Goal: Task Accomplishment & Management: Complete application form

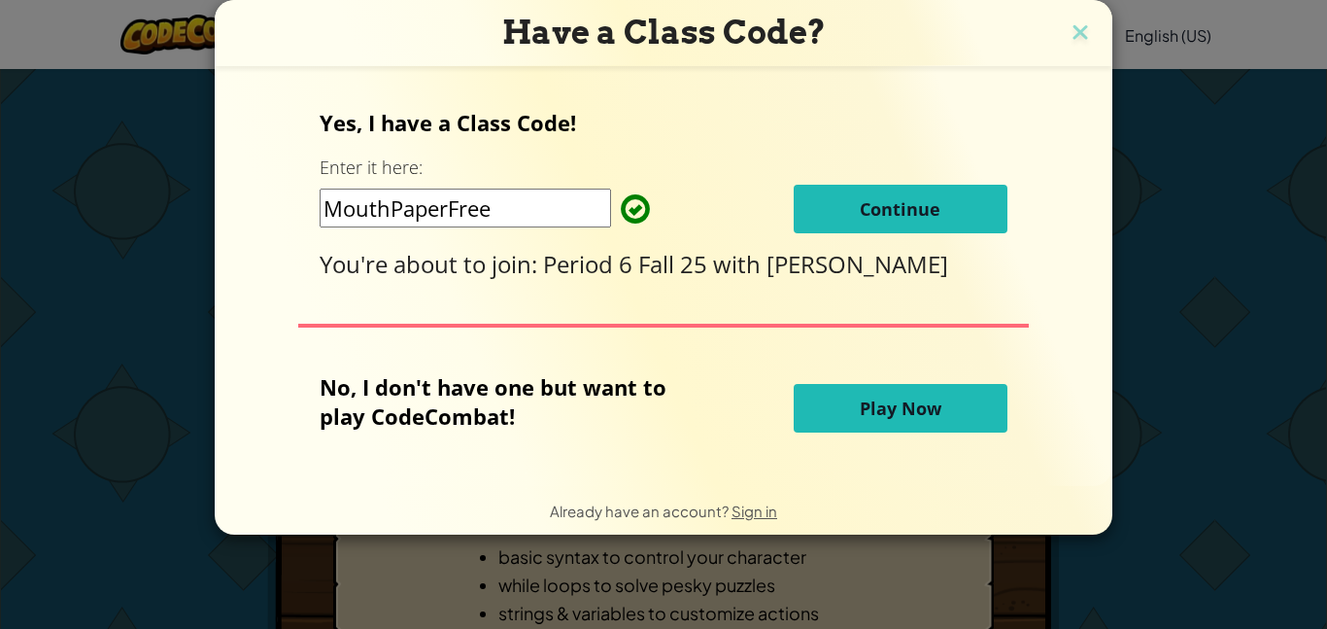
click at [916, 222] on button "Continue" at bounding box center [901, 209] width 214 height 49
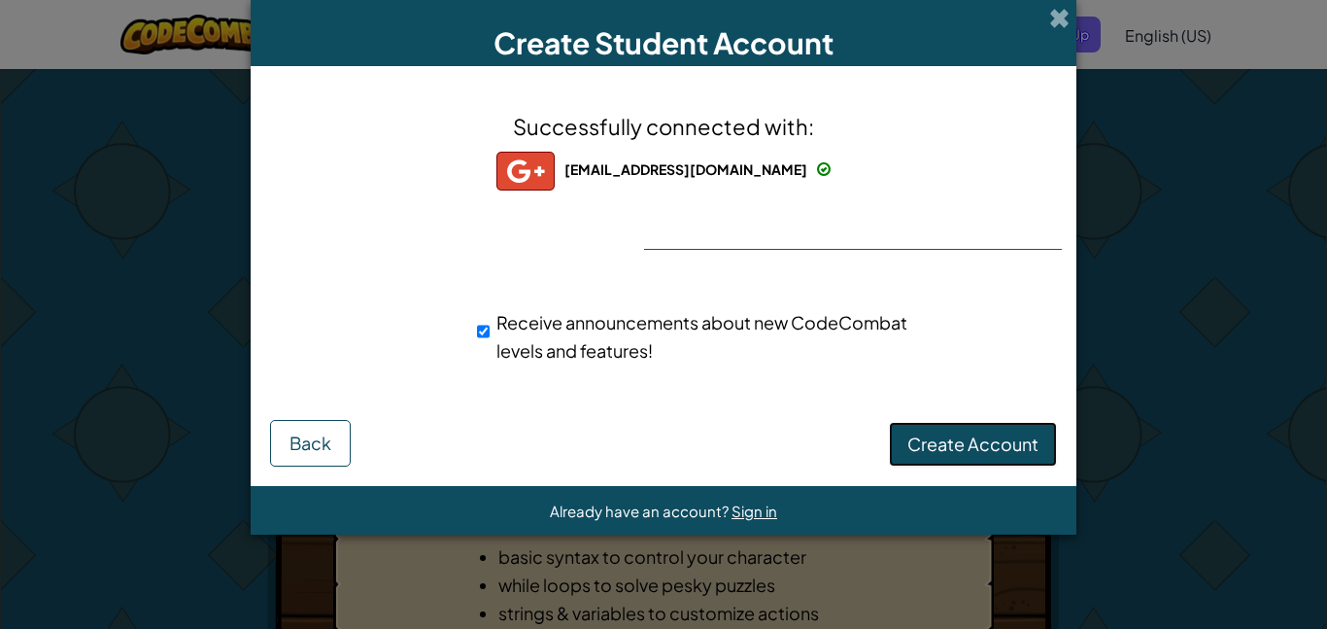
click at [929, 458] on button "Create Account" at bounding box center [973, 444] width 168 height 45
click at [954, 447] on button "Create Account" at bounding box center [973, 444] width 168 height 45
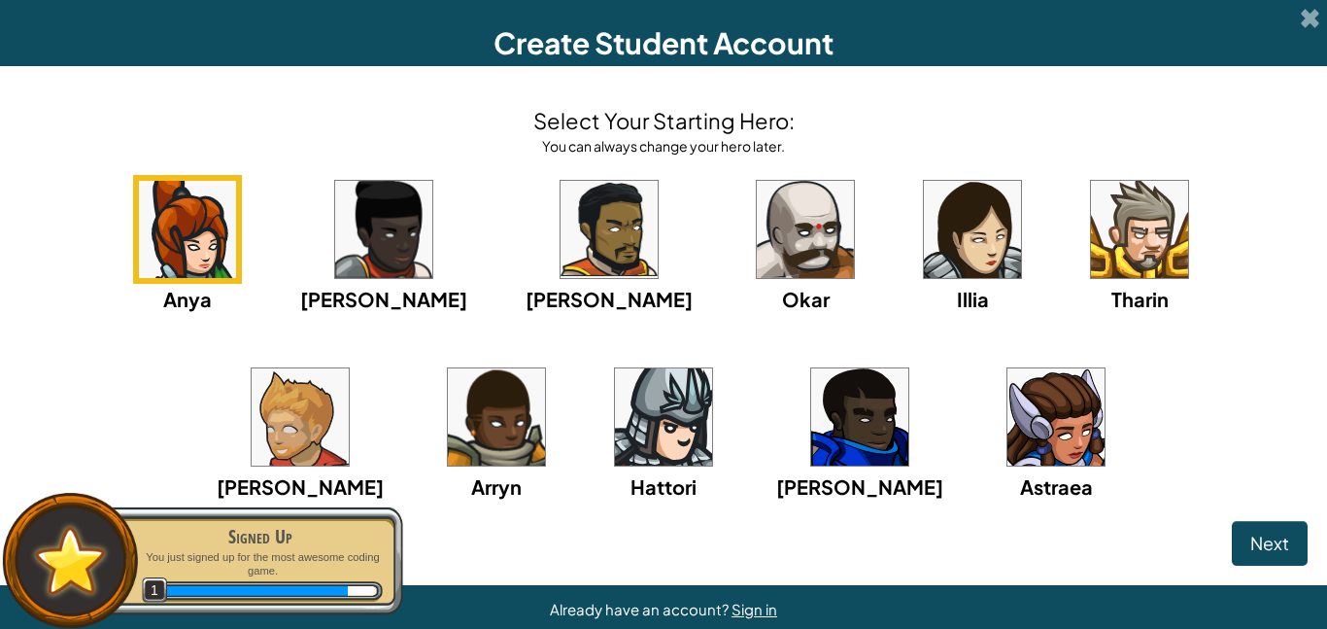
click at [924, 245] on img at bounding box center [972, 229] width 97 height 97
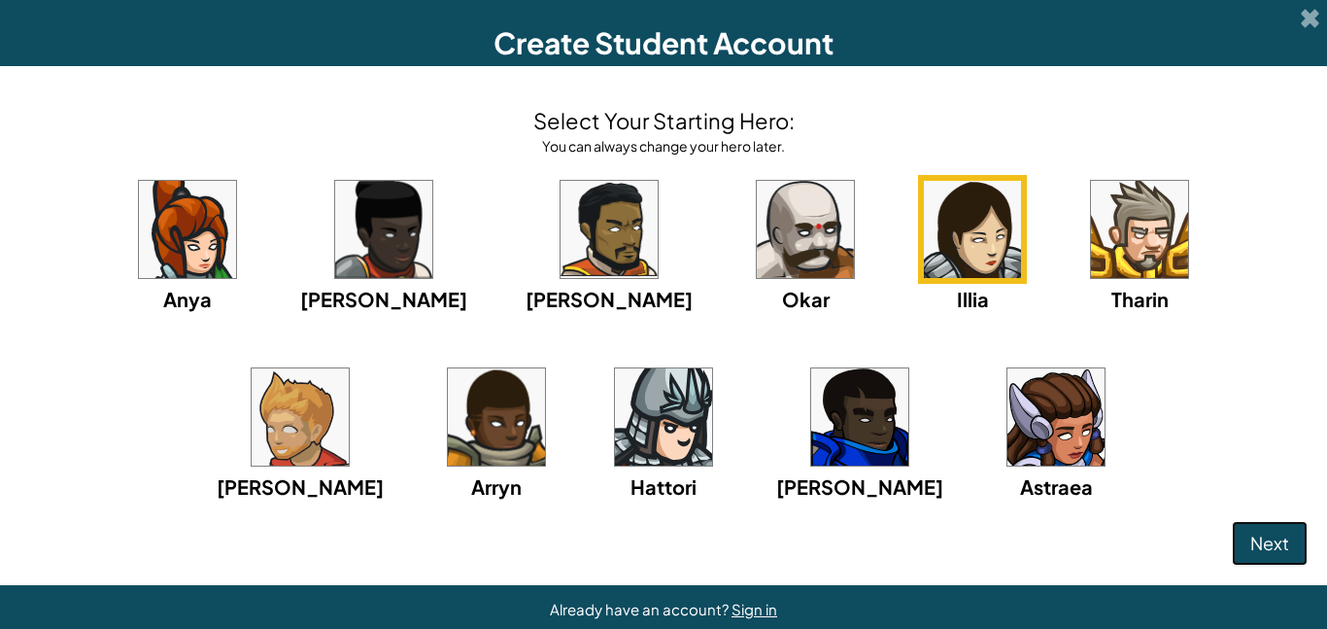
click at [1234, 562] on button "Next" at bounding box center [1270, 543] width 76 height 45
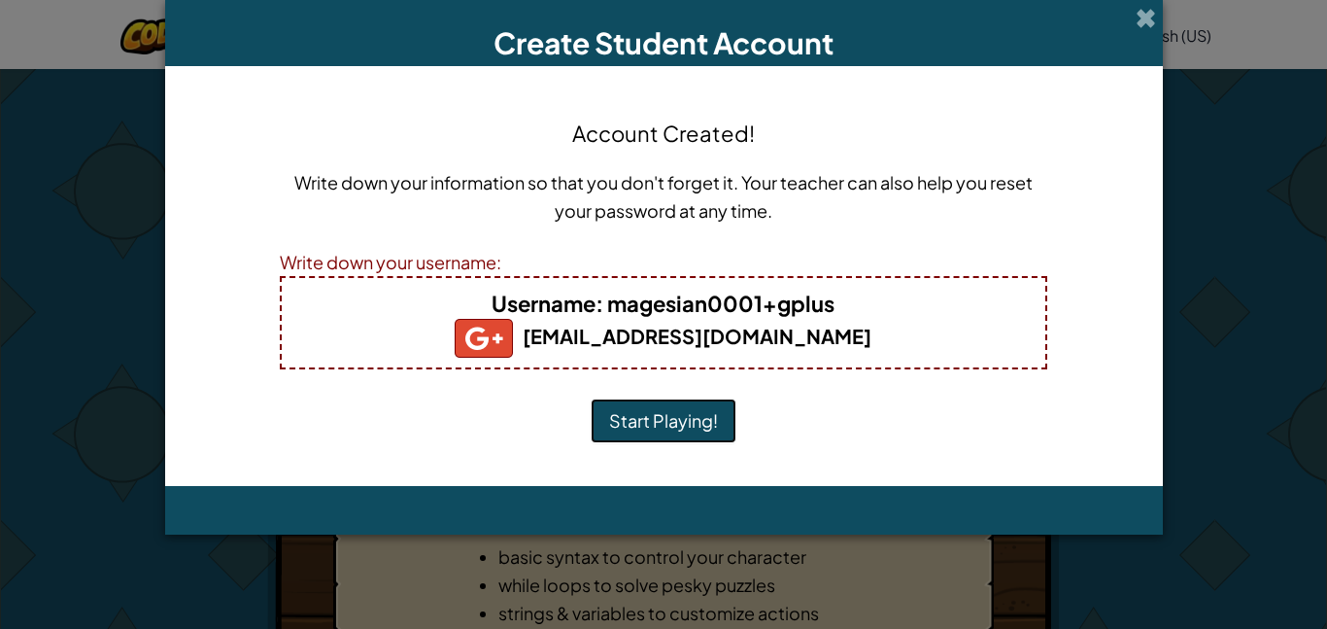
click at [660, 430] on button "Start Playing!" at bounding box center [664, 420] width 146 height 45
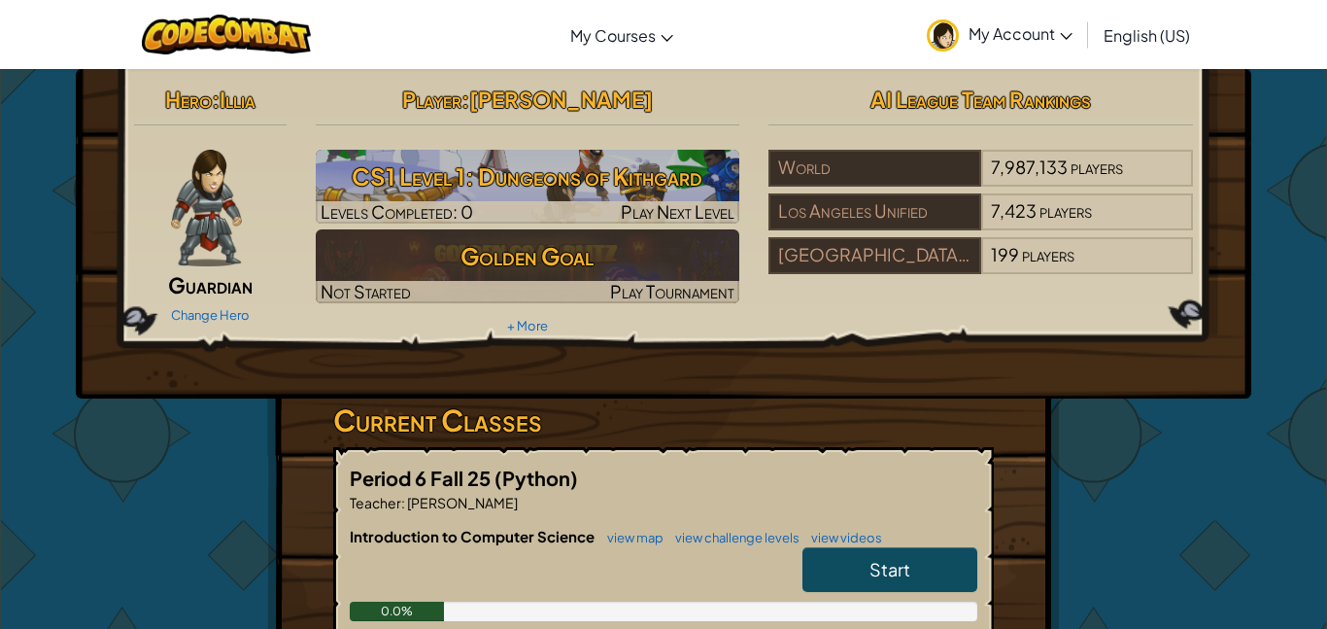
click at [905, 575] on span "Start" at bounding box center [889, 569] width 41 height 22
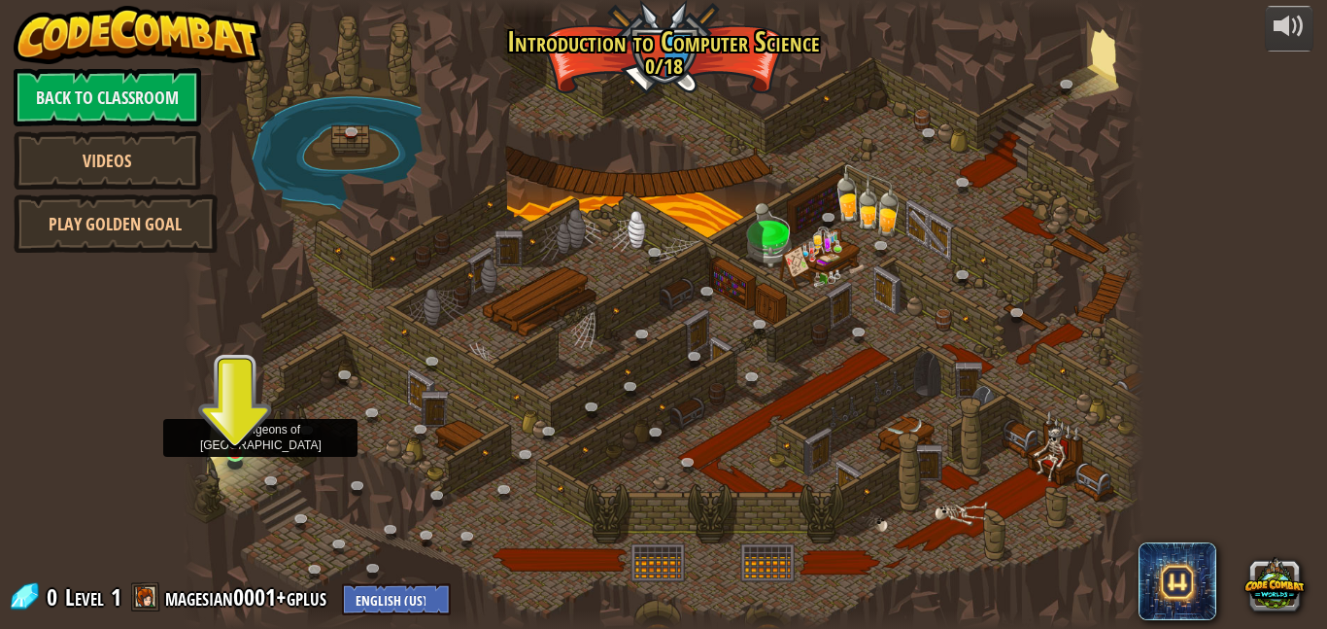
click at [231, 447] on img at bounding box center [235, 427] width 22 height 52
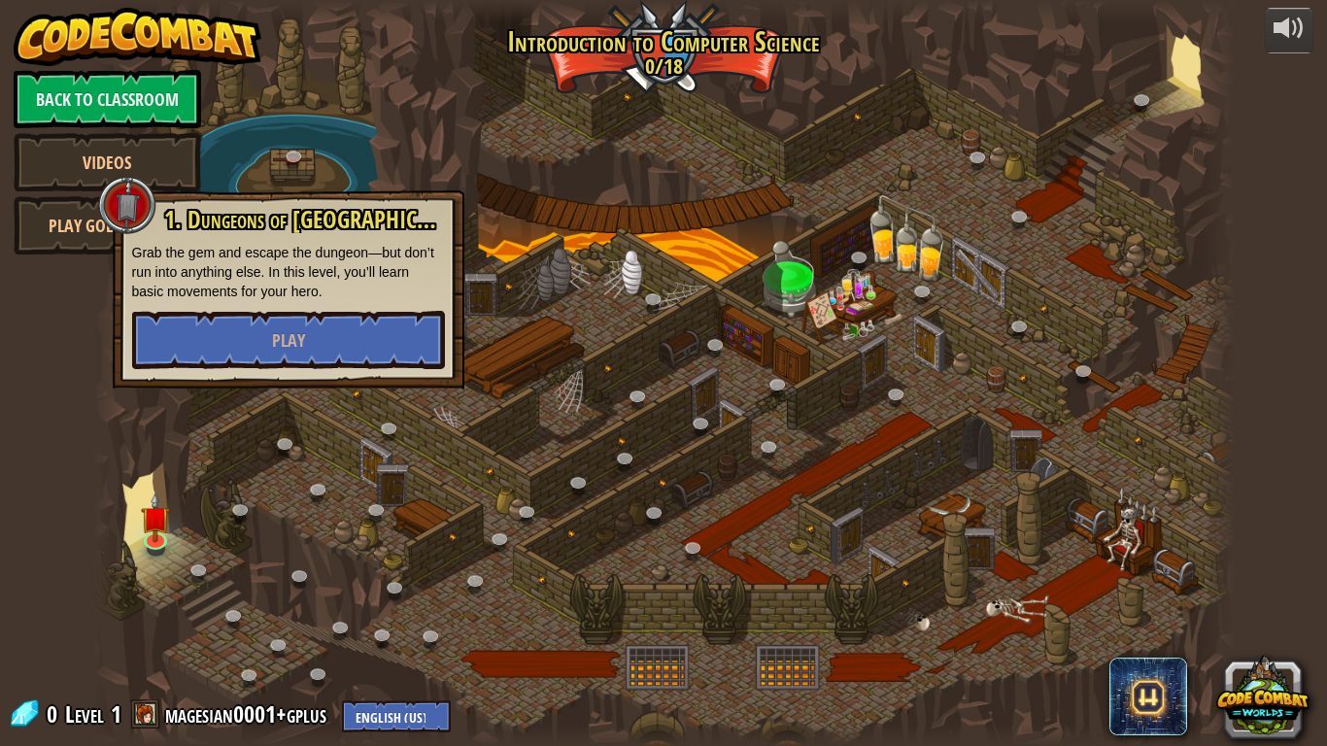
click at [70, 427] on div "powered by Back to Classroom Videos Play Golden Goal 25. Kithgard Gates (Locked…" at bounding box center [663, 373] width 1327 height 746
click at [135, 193] on div at bounding box center [127, 205] width 58 height 58
click at [306, 326] on button "Play" at bounding box center [288, 340] width 313 height 58
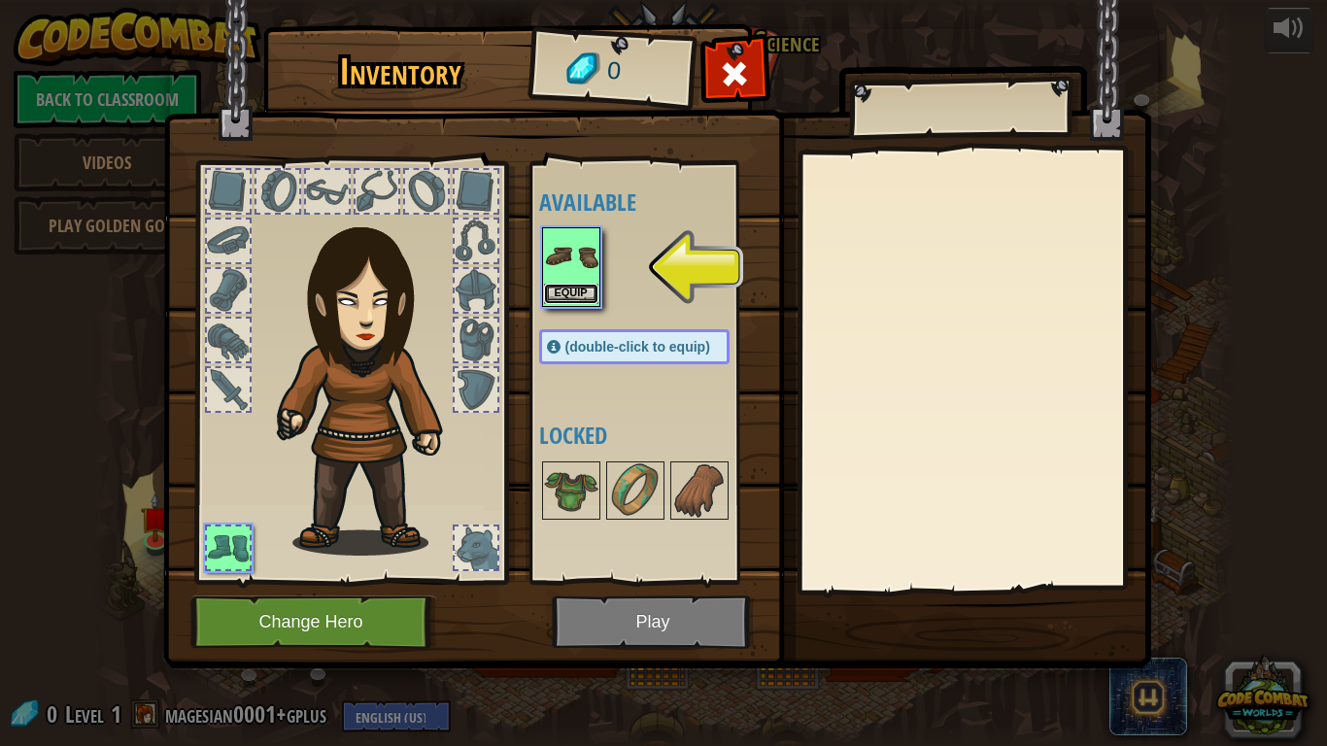
click at [584, 291] on button "Equip" at bounding box center [571, 294] width 54 height 20
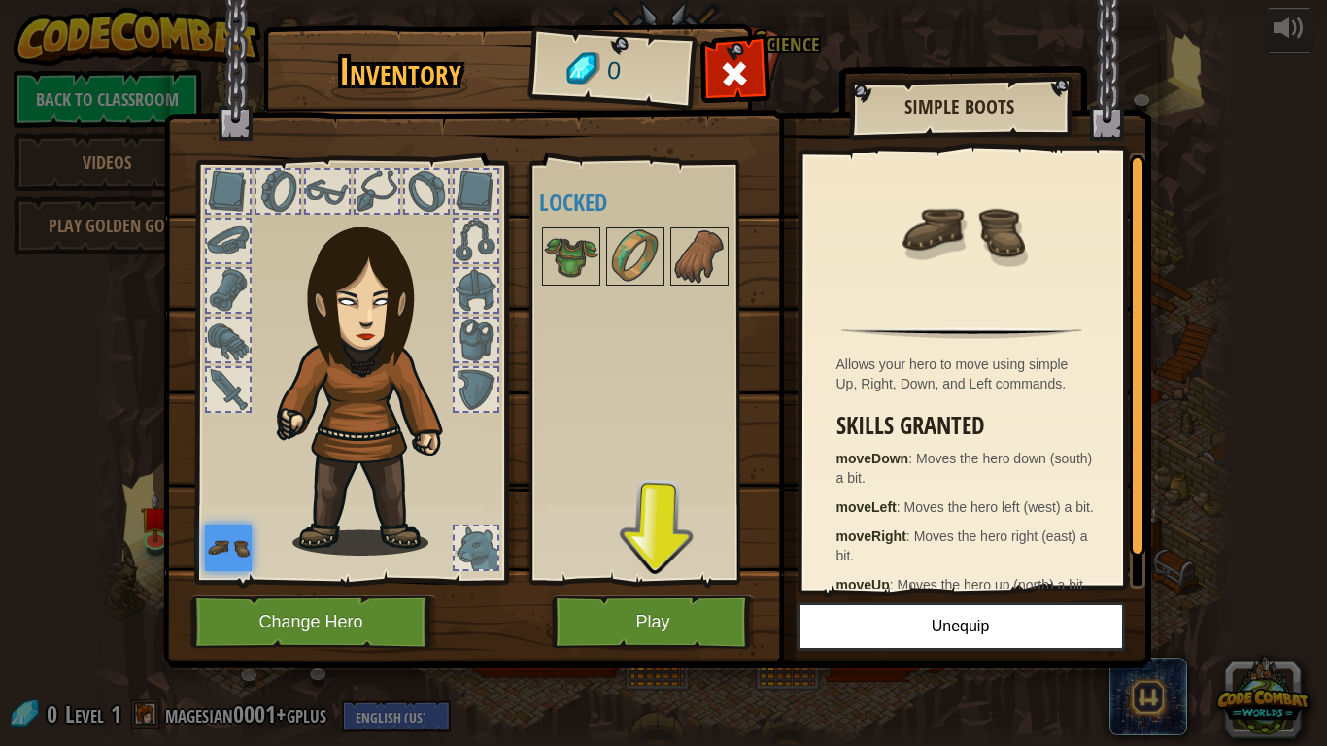
click at [261, 187] on div at bounding box center [277, 191] width 43 height 43
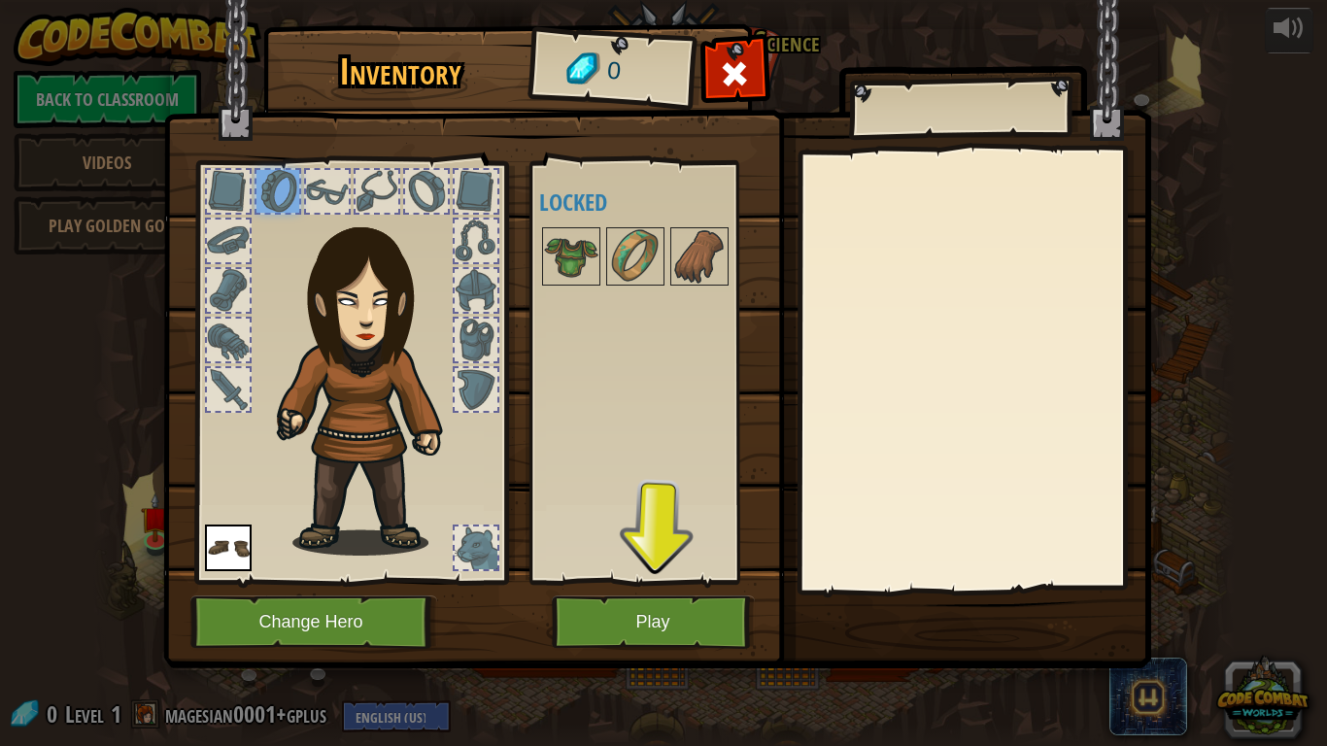
click at [298, 187] on div at bounding box center [278, 191] width 47 height 47
click at [569, 260] on img at bounding box center [571, 256] width 54 height 54
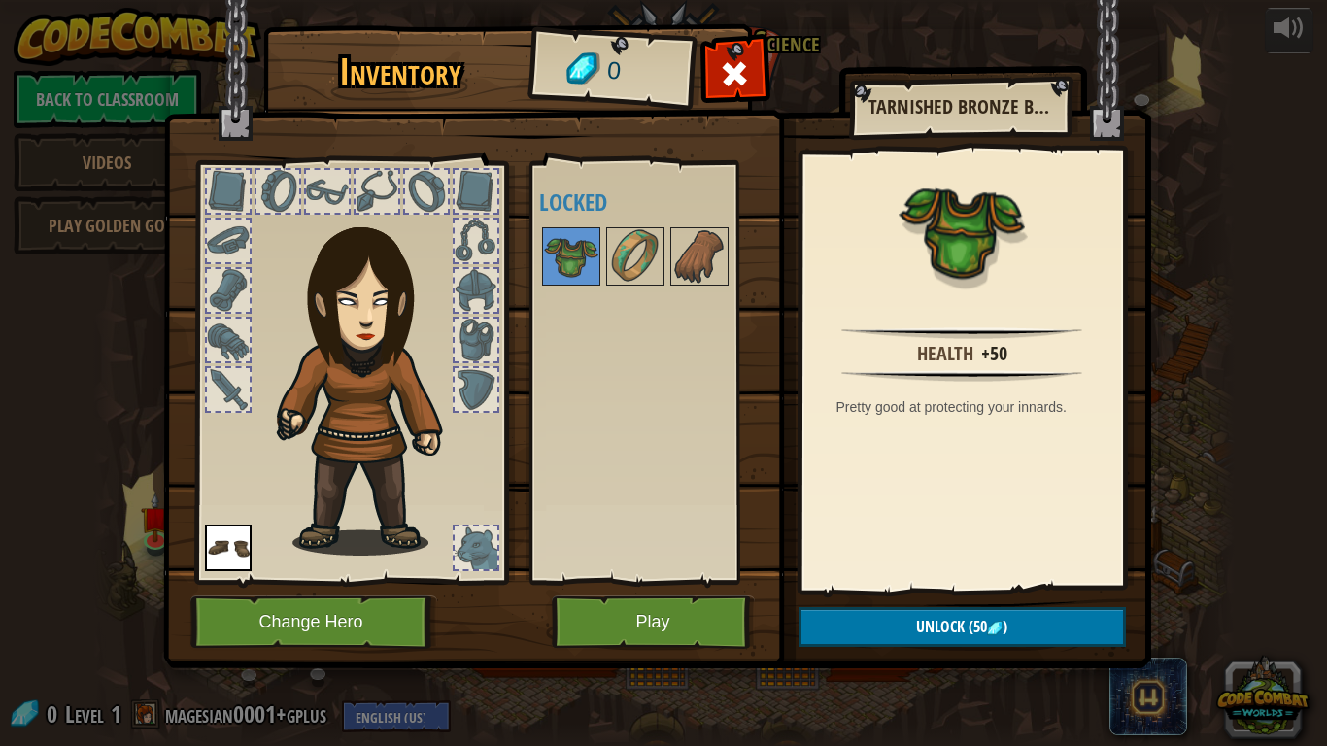
click at [413, 201] on div at bounding box center [426, 191] width 43 height 43
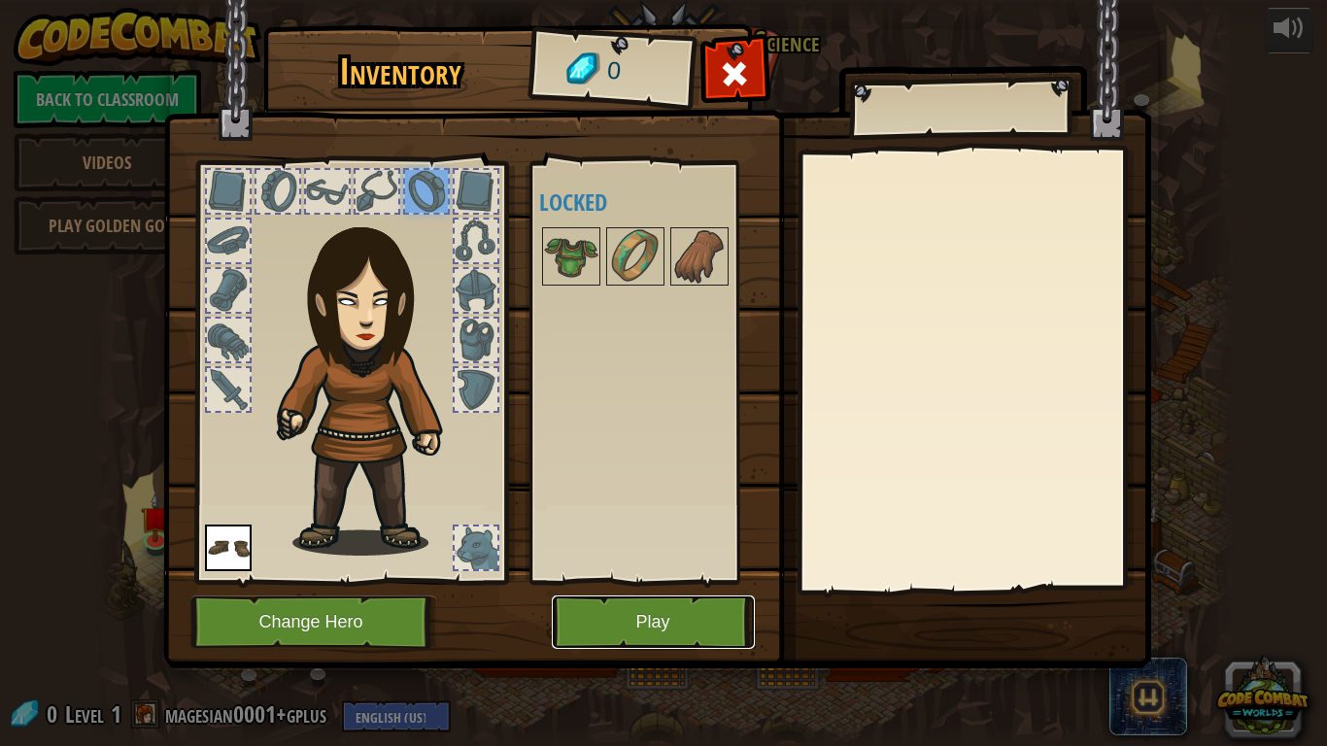
click at [671, 621] on button "Play" at bounding box center [653, 621] width 203 height 53
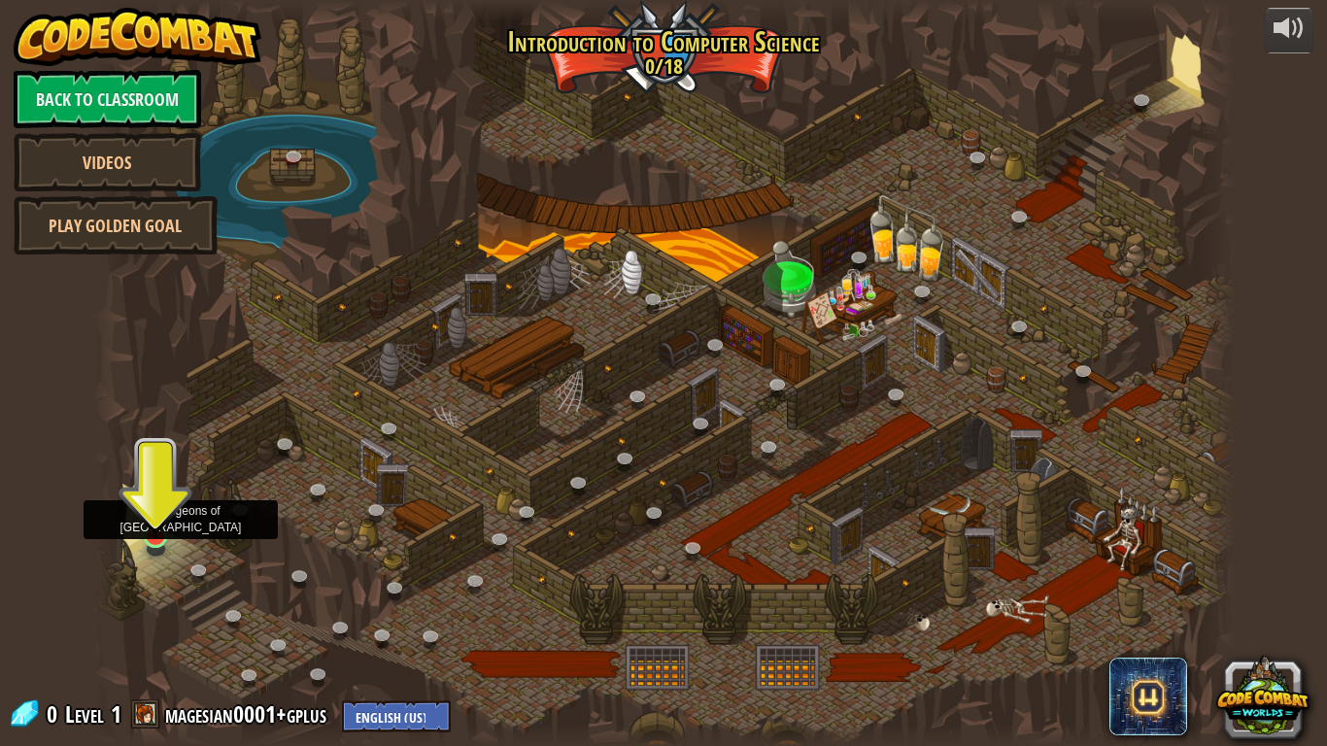
click at [147, 502] on img at bounding box center [155, 505] width 29 height 66
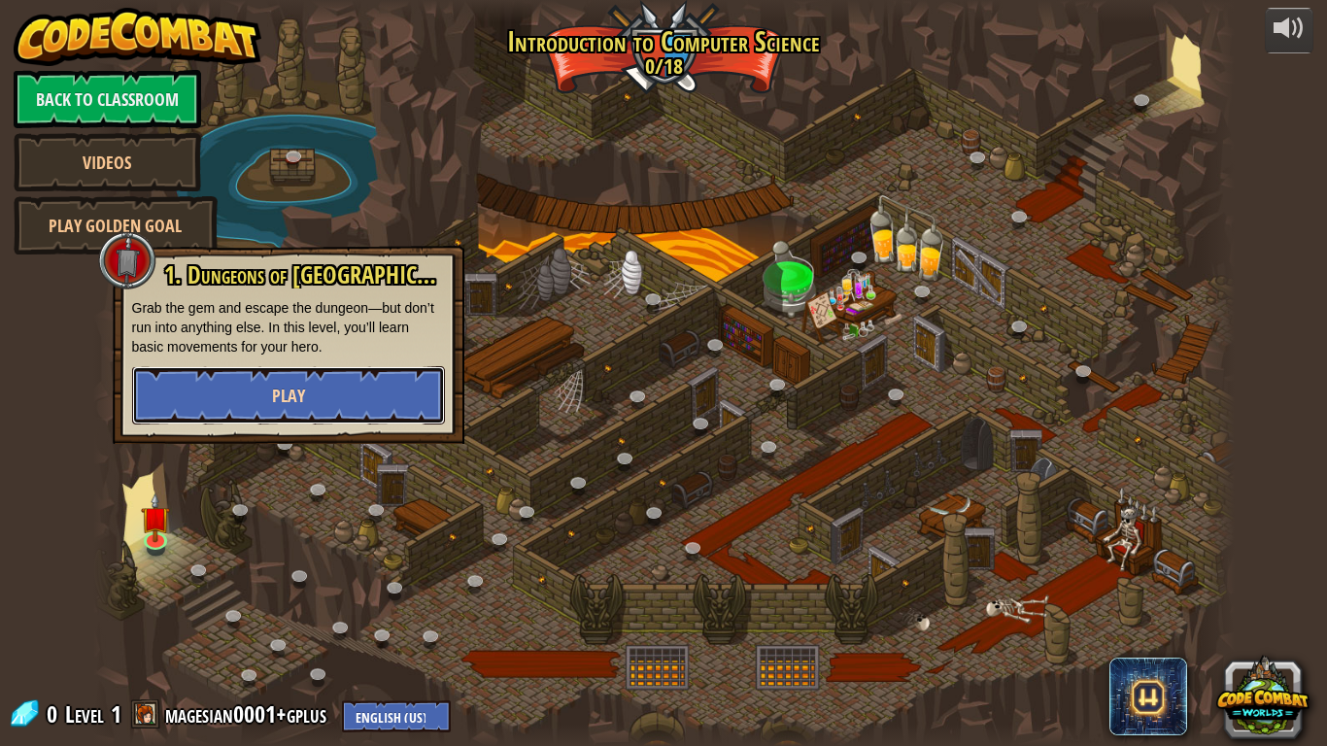
click at [365, 403] on button "Play" at bounding box center [288, 395] width 313 height 58
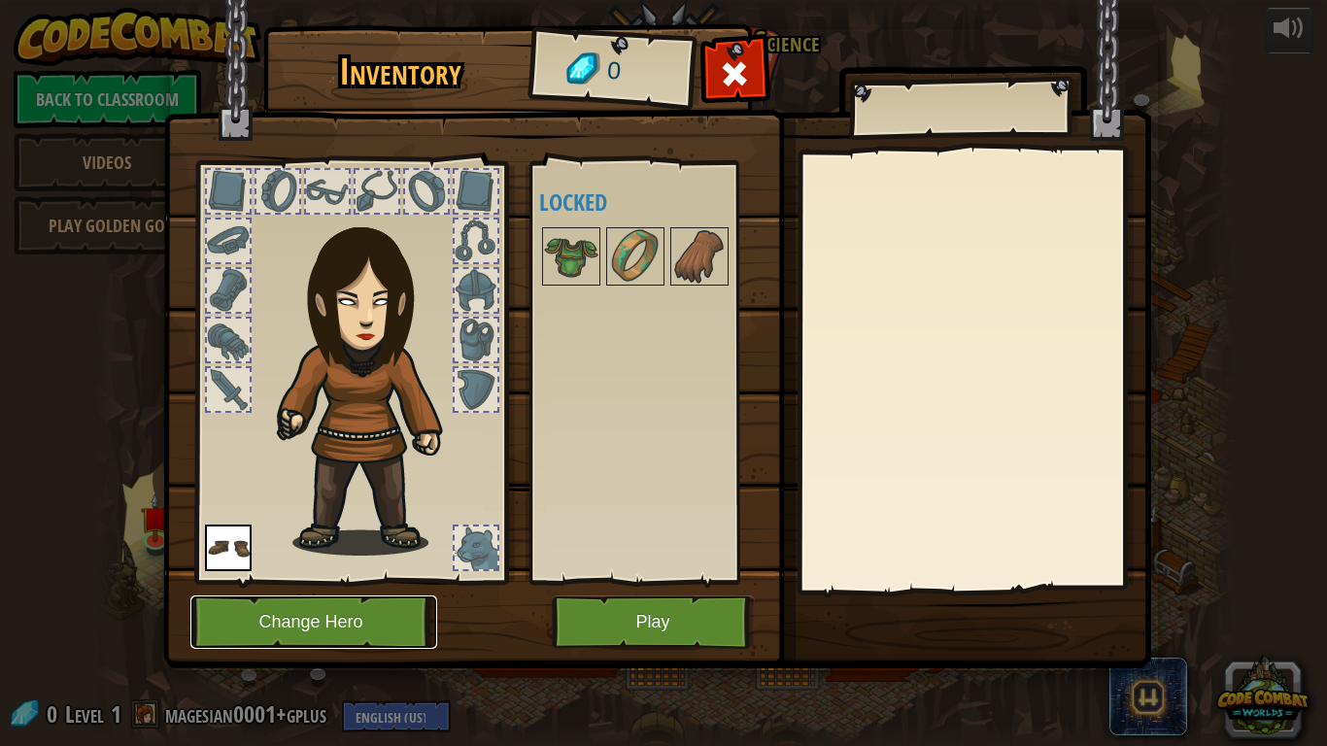
click at [361, 628] on button "Change Hero" at bounding box center [313, 621] width 247 height 53
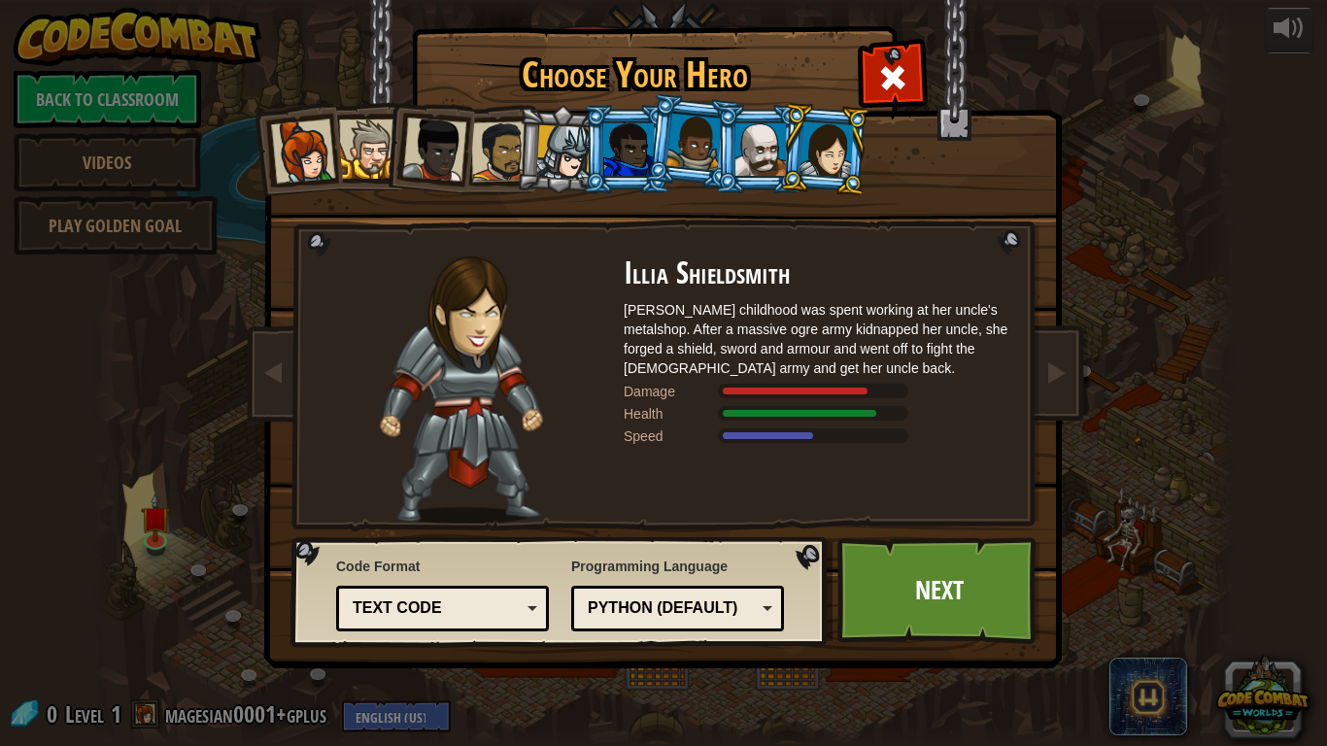
click at [357, 122] on div at bounding box center [368, 148] width 59 height 59
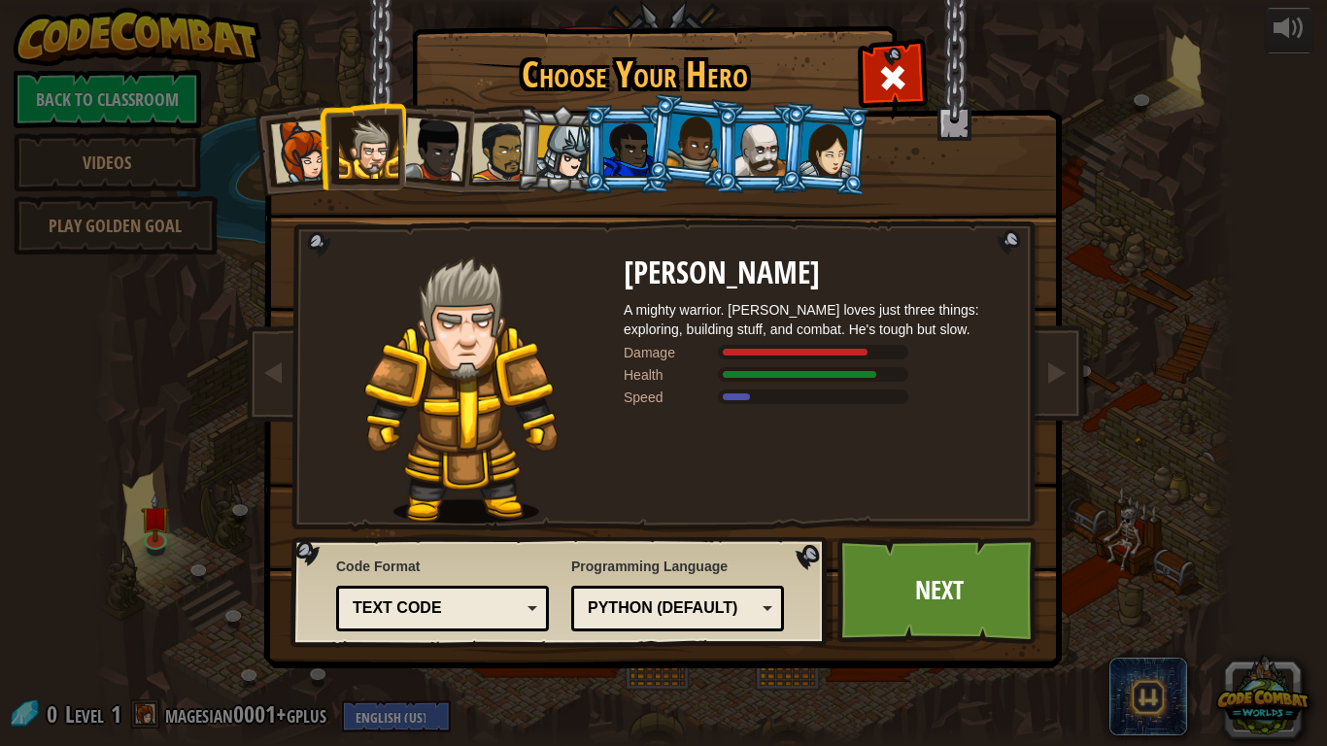
click at [313, 122] on div at bounding box center [303, 151] width 64 height 64
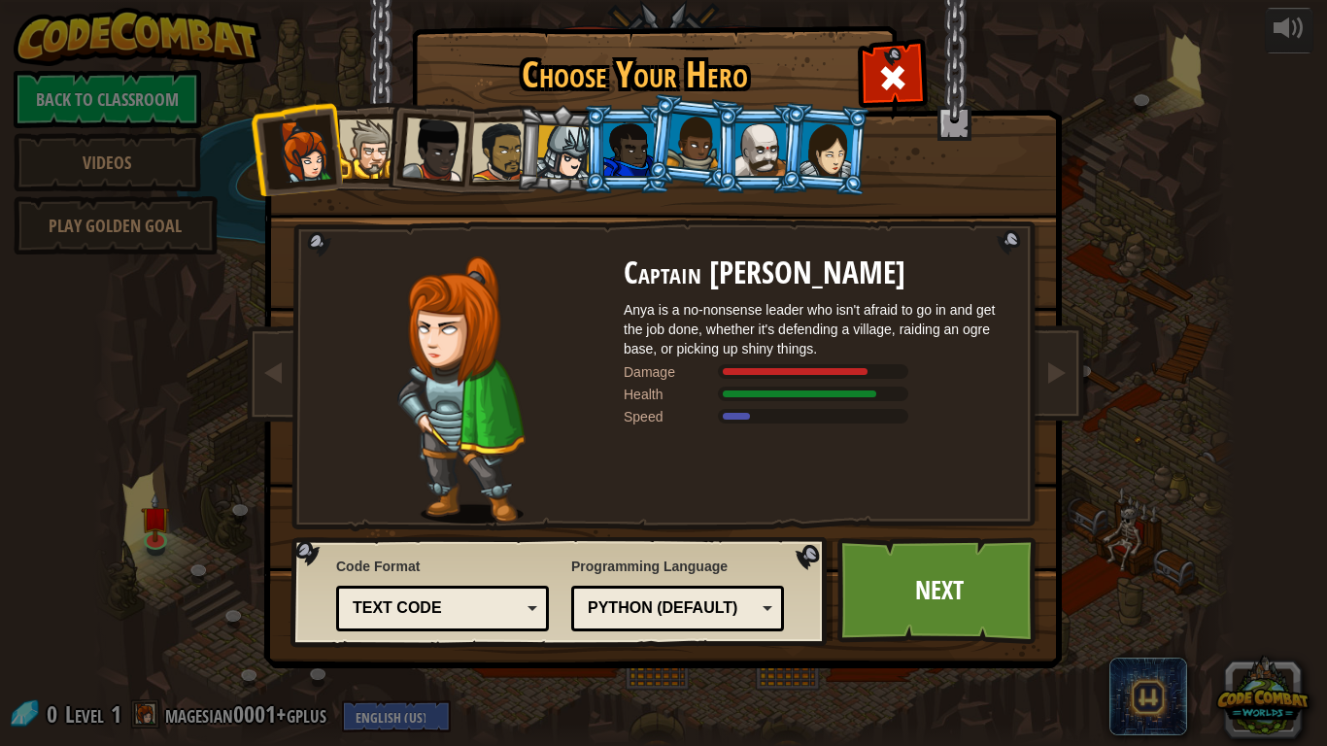
click at [544, 135] on div at bounding box center [563, 152] width 55 height 55
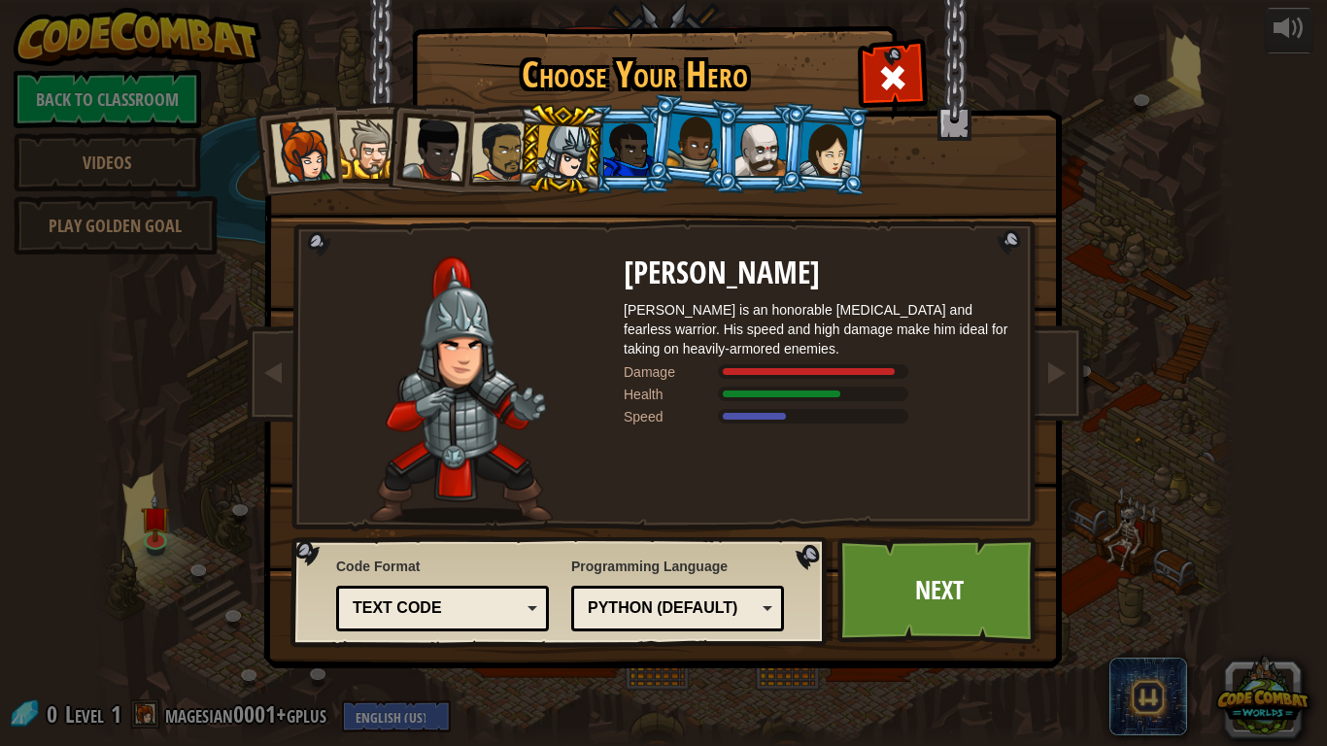
click at [588, 137] on div at bounding box center [563, 152] width 55 height 55
click at [626, 143] on div at bounding box center [628, 149] width 51 height 52
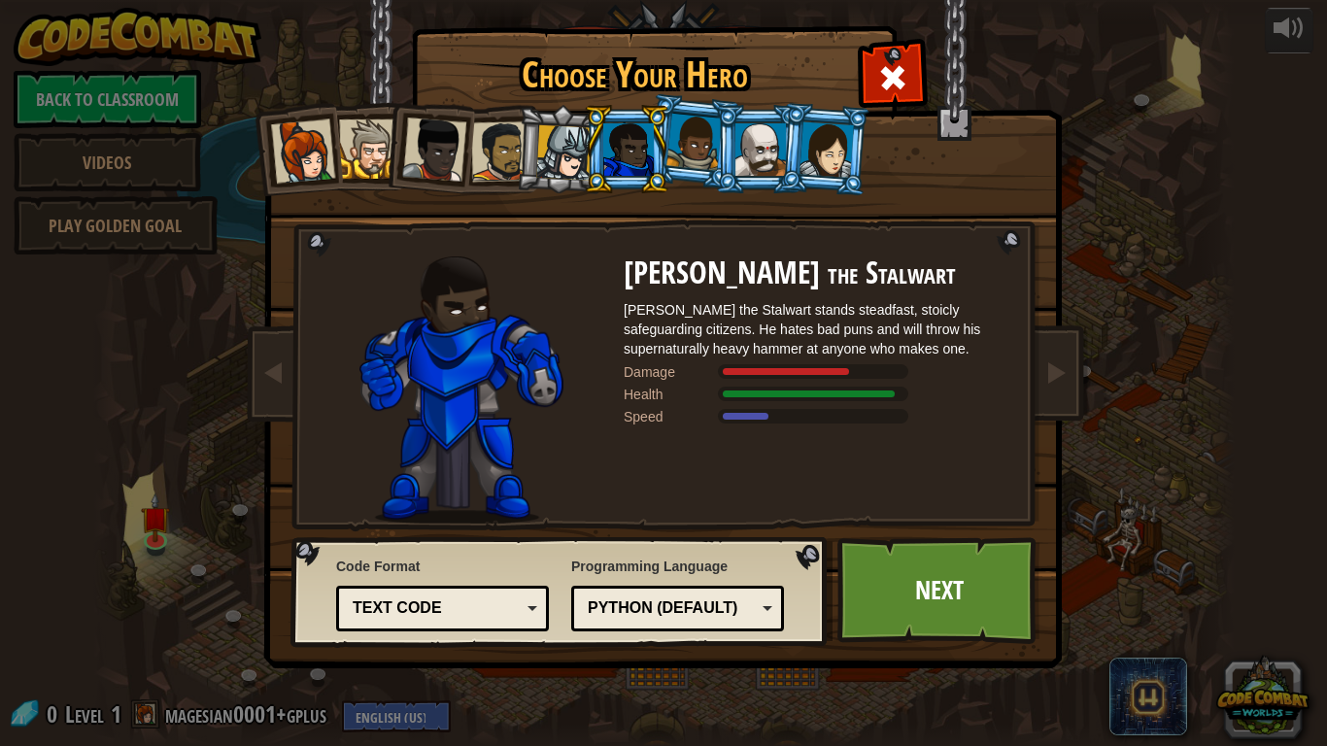
click at [665, 143] on li at bounding box center [626, 149] width 87 height 88
click at [680, 141] on div at bounding box center [693, 142] width 55 height 57
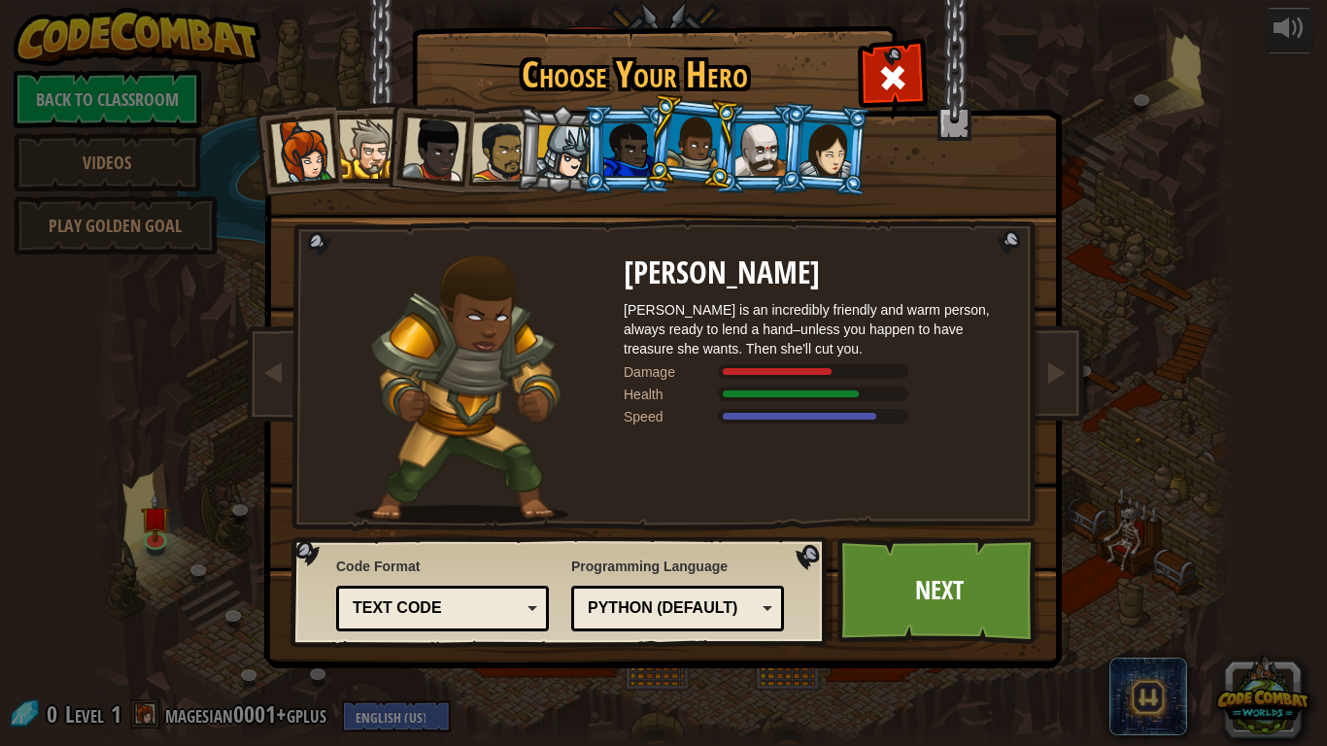
click at [745, 139] on div at bounding box center [760, 149] width 51 height 52
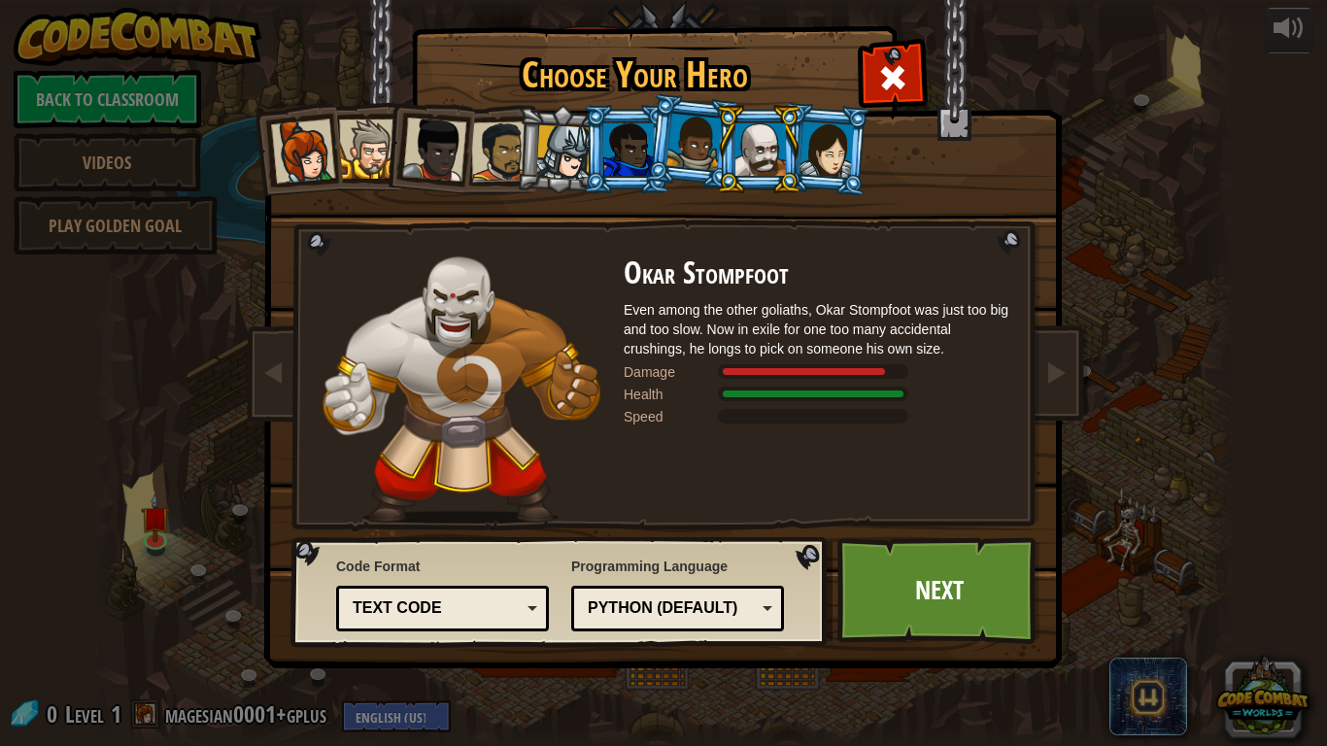
click at [818, 153] on div at bounding box center [826, 148] width 54 height 55
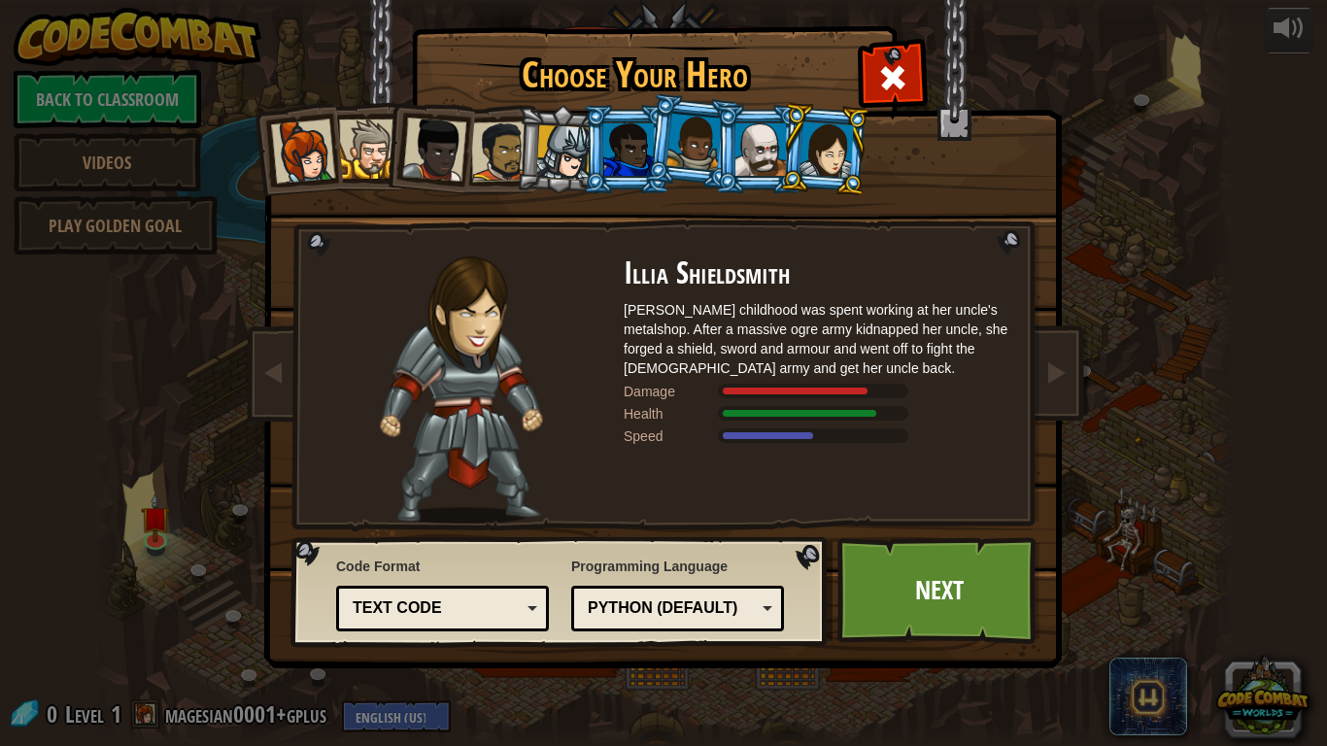
click at [516, 148] on li at bounding box center [561, 149] width 92 height 93
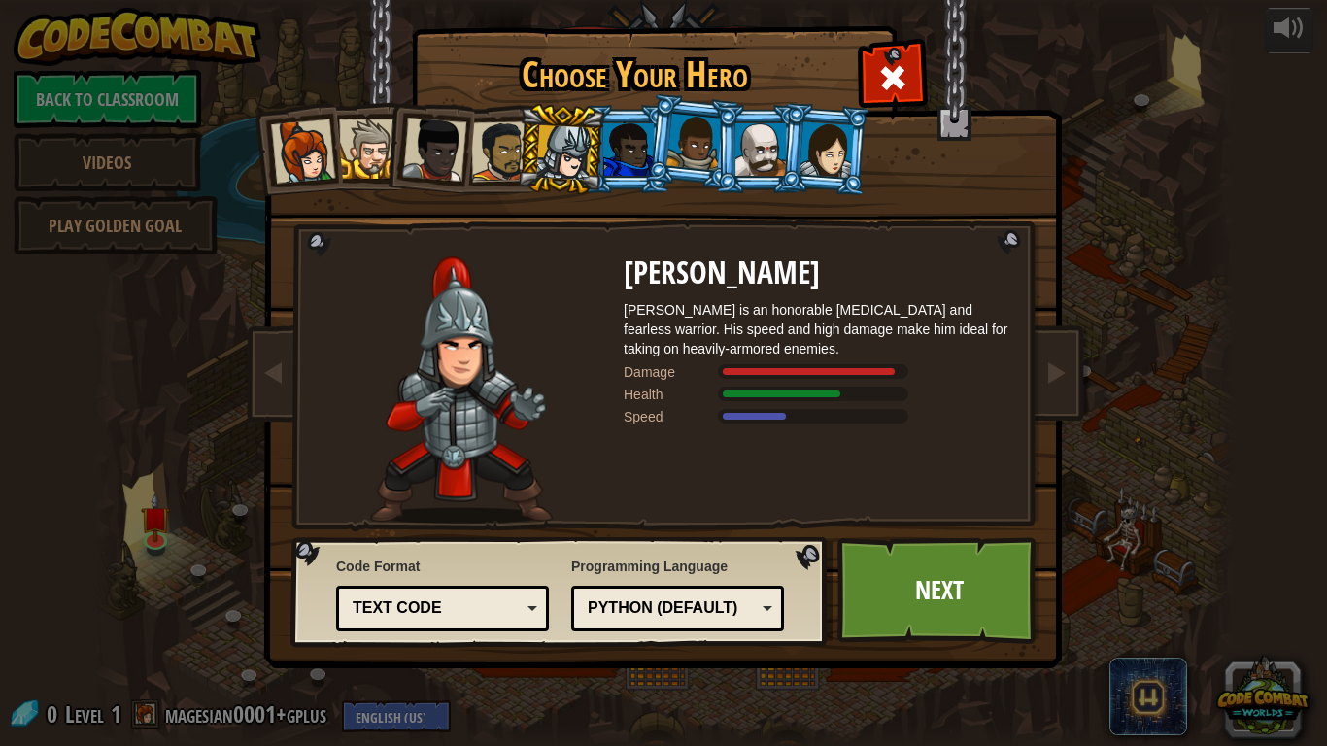
click at [440, 141] on div at bounding box center [434, 150] width 64 height 64
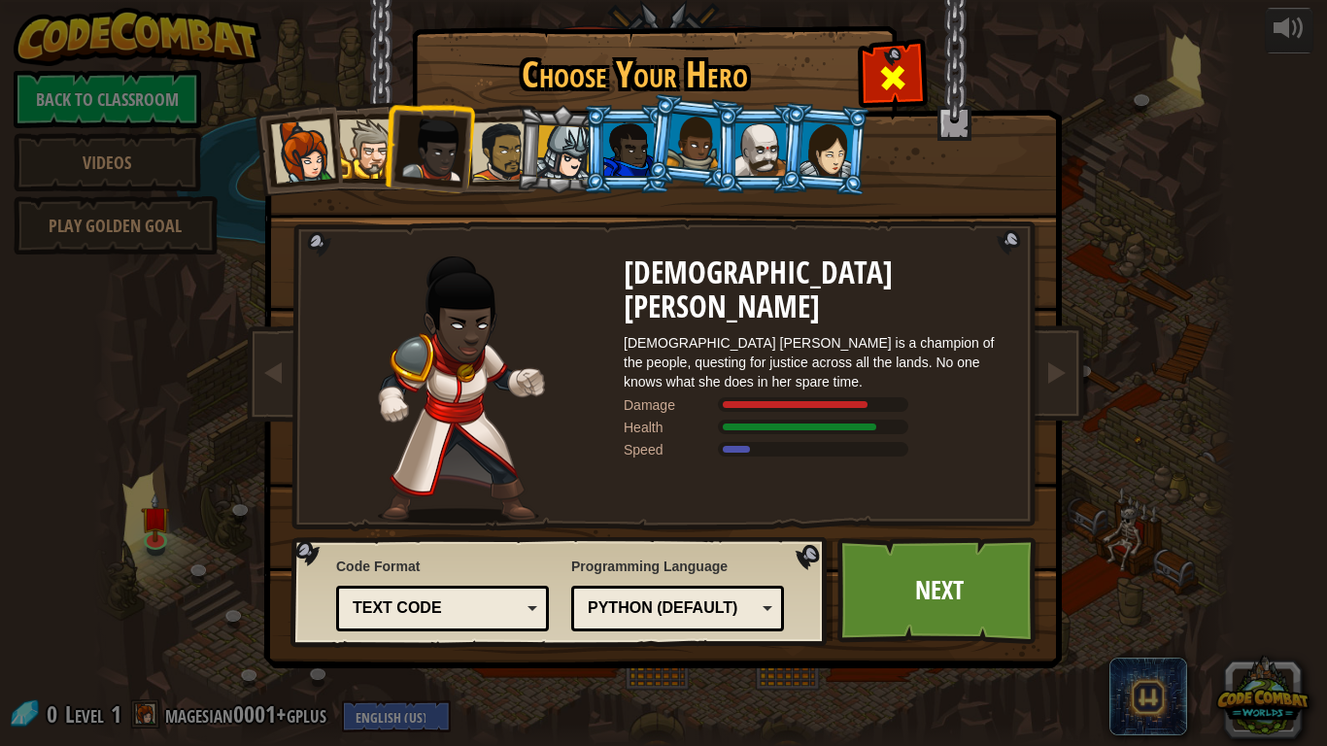
click at [892, 78] on span at bounding box center [892, 77] width 31 height 31
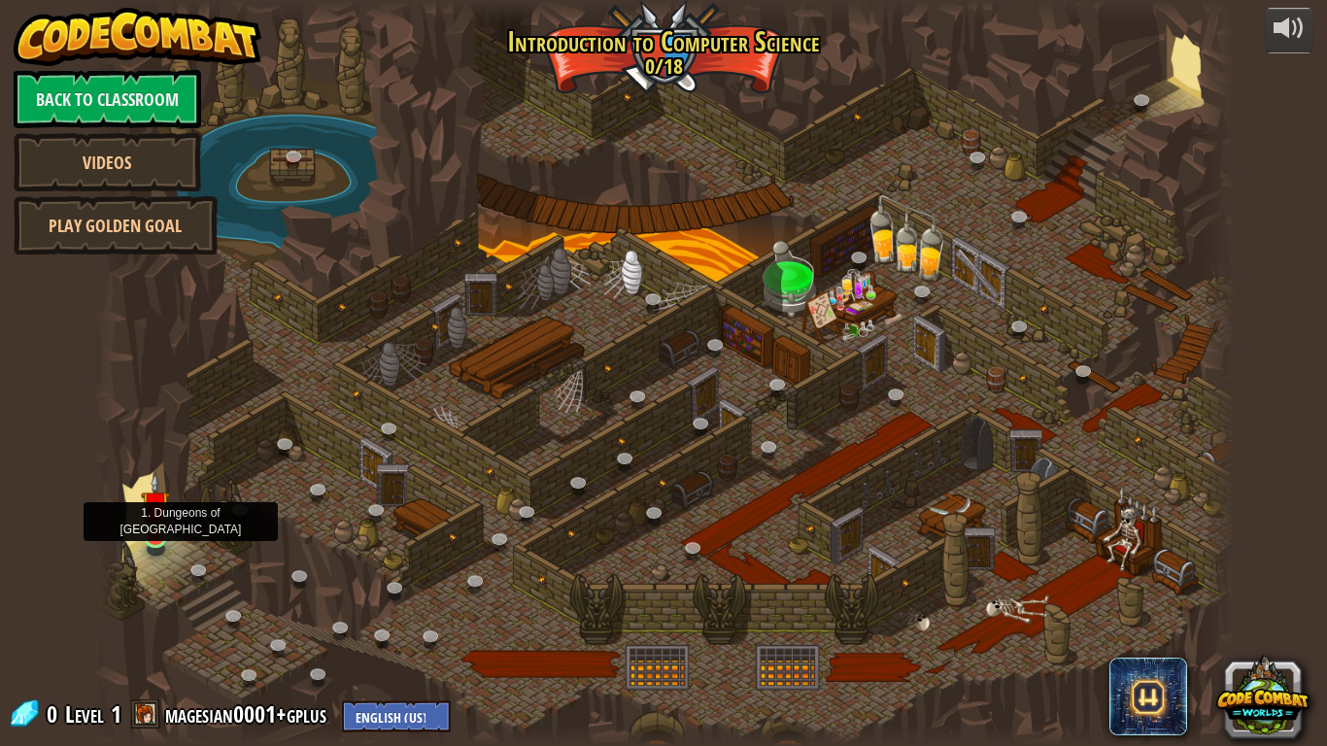
click at [150, 527] on img at bounding box center [155, 505] width 29 height 66
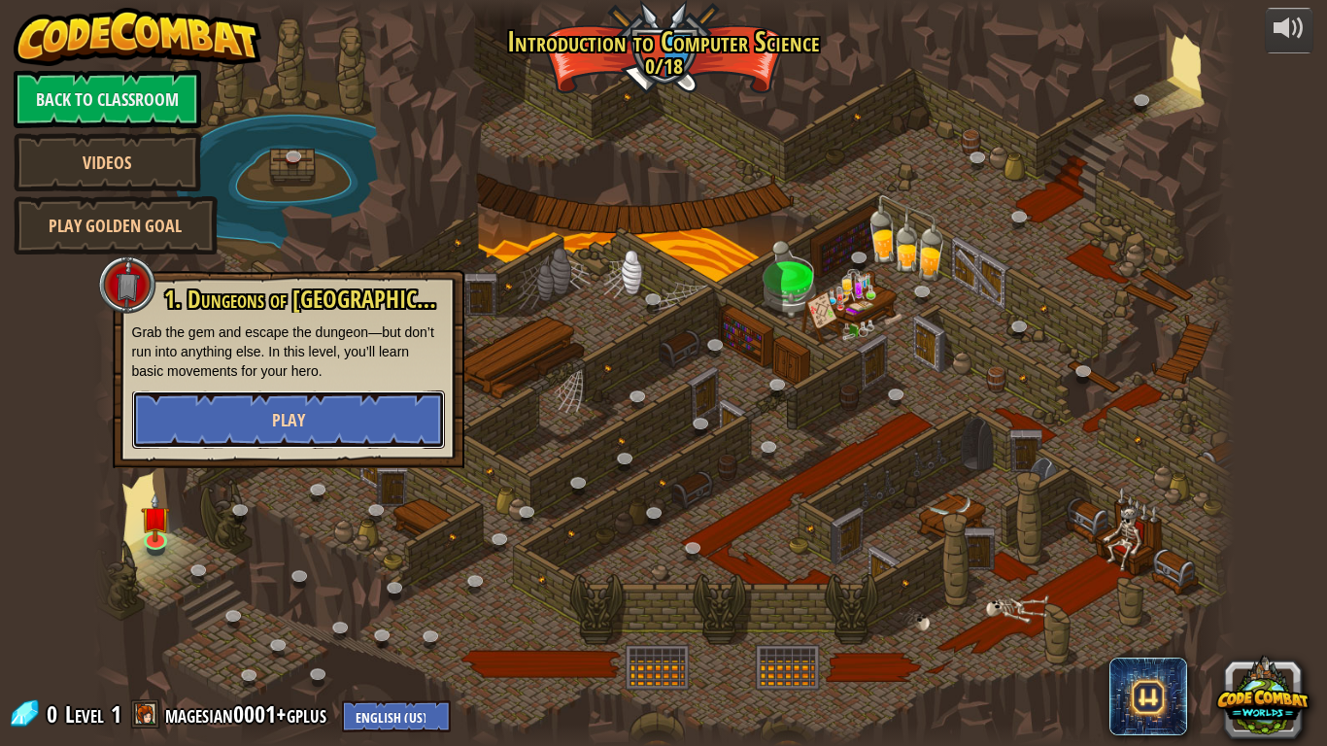
click at [230, 416] on button "Play" at bounding box center [288, 420] width 313 height 58
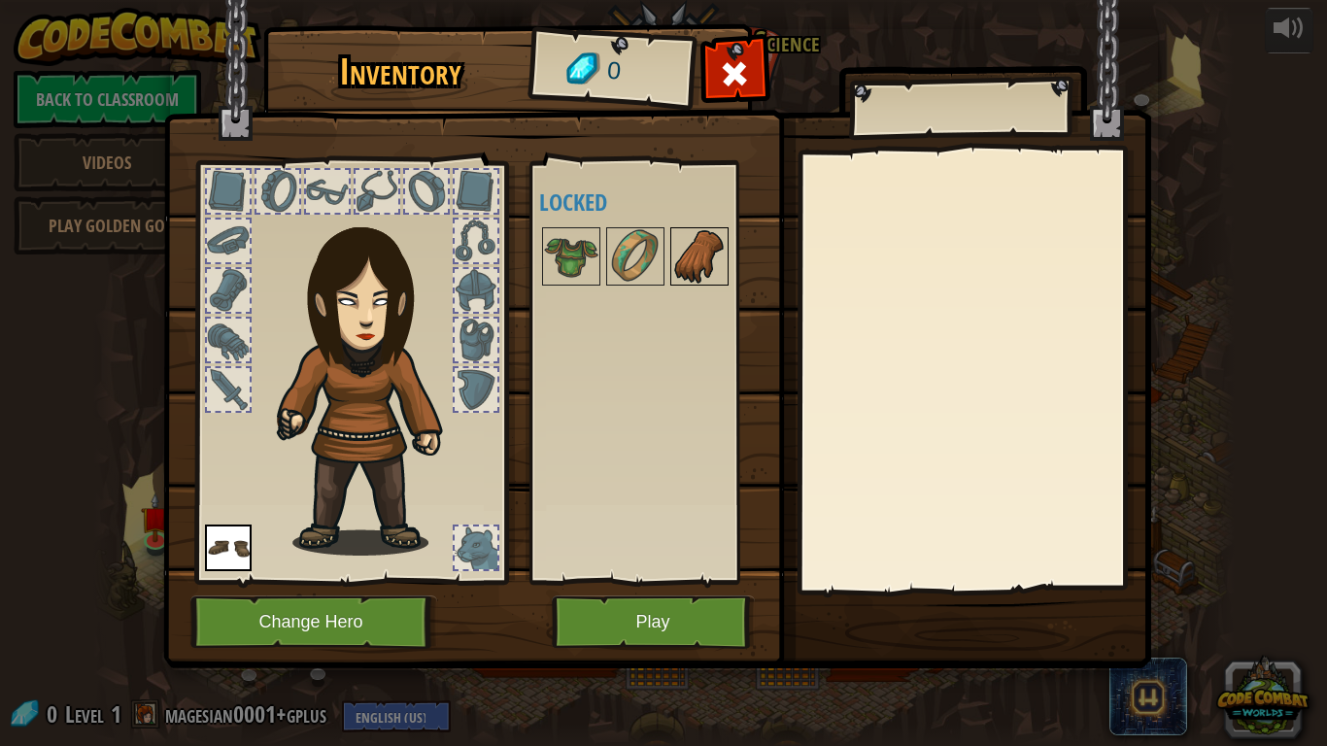
click at [680, 256] on img at bounding box center [699, 256] width 54 height 54
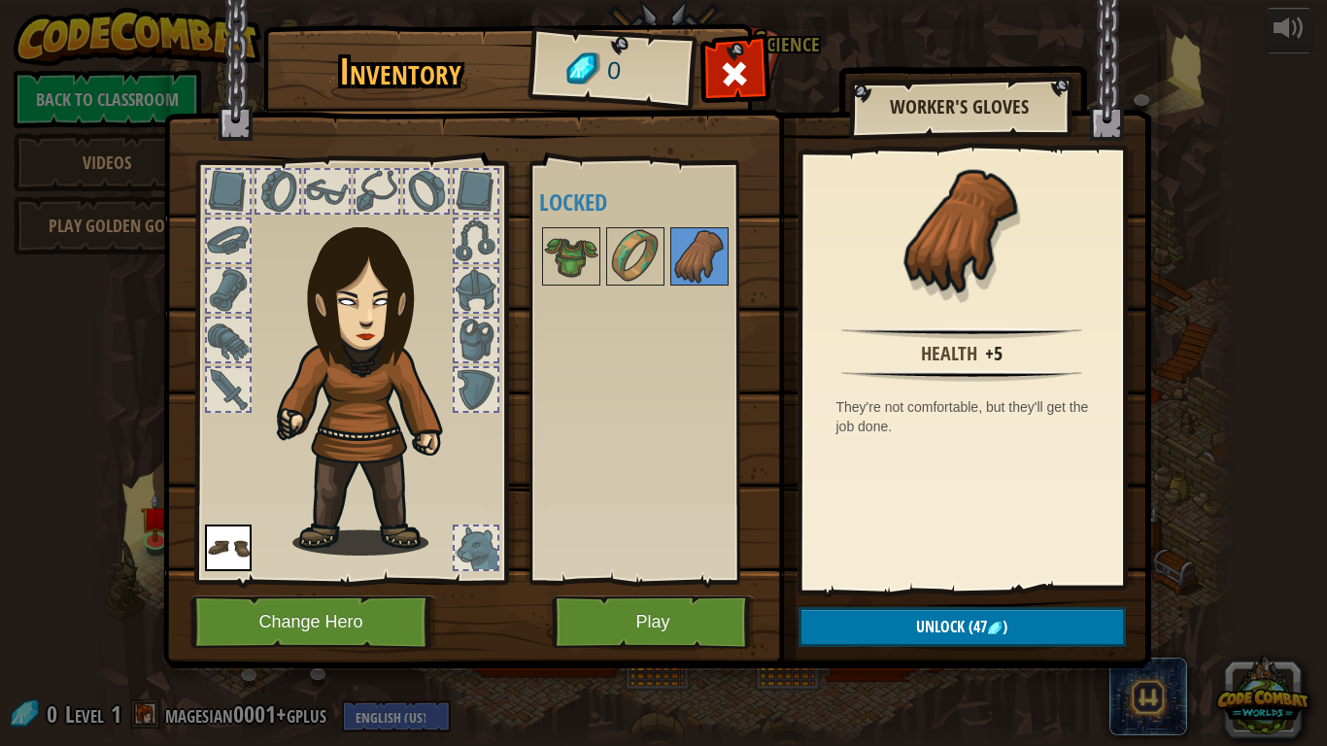
click at [231, 404] on div at bounding box center [228, 389] width 43 height 43
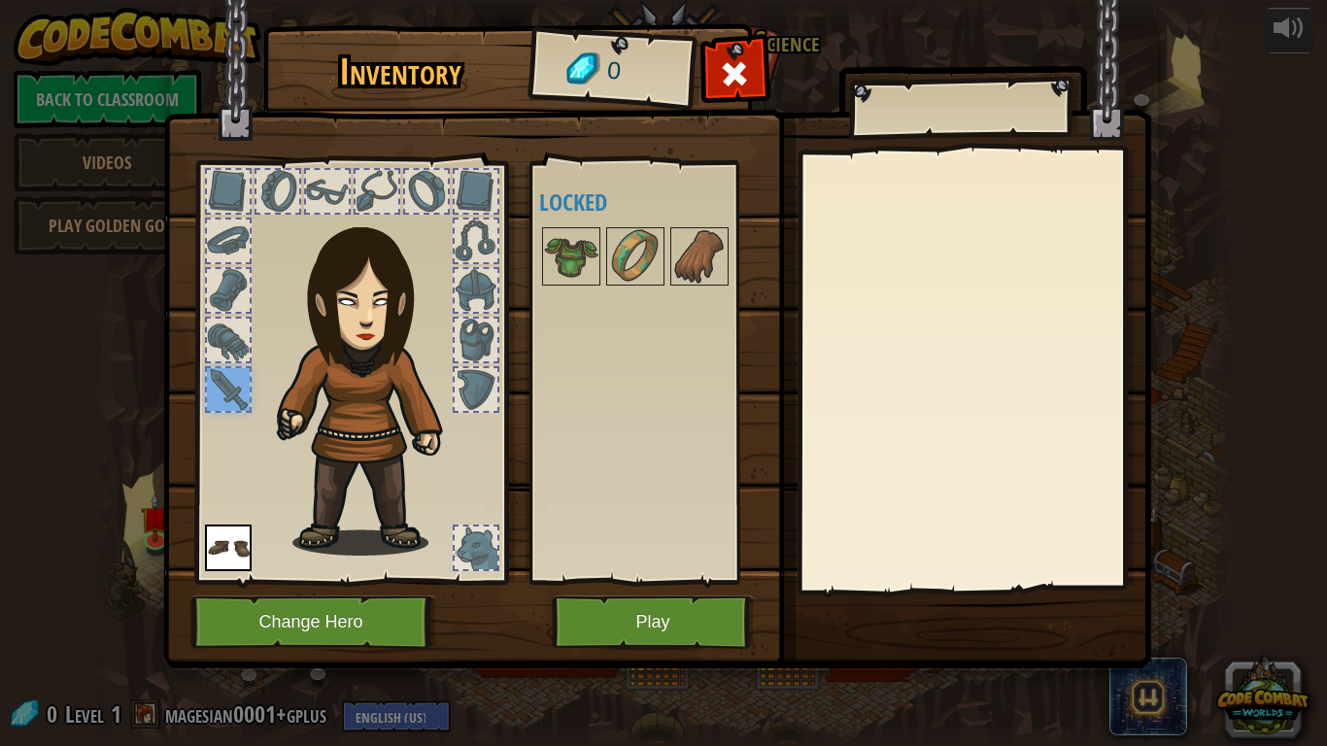
click at [463, 292] on div at bounding box center [476, 290] width 43 height 43
click at [673, 628] on button "Play" at bounding box center [653, 621] width 203 height 53
